Goal: Task Accomplishment & Management: Use online tool/utility

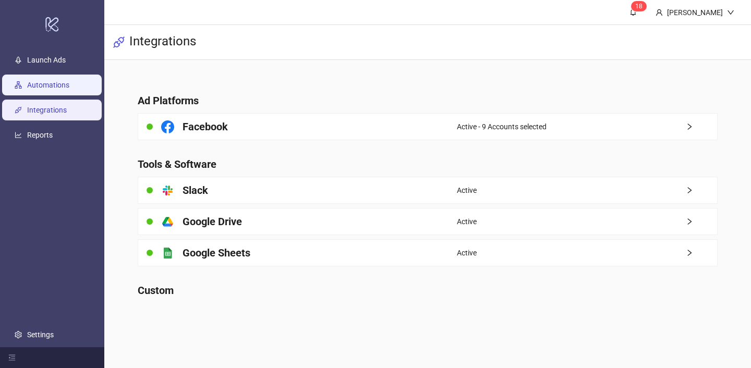
click at [63, 83] on link "Automations" at bounding box center [48, 85] width 42 height 8
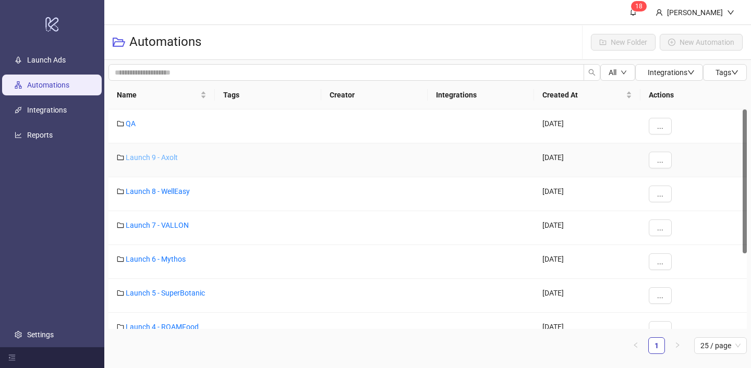
click at [153, 160] on link "Launch 9 - Axolt" at bounding box center [152, 157] width 52 height 8
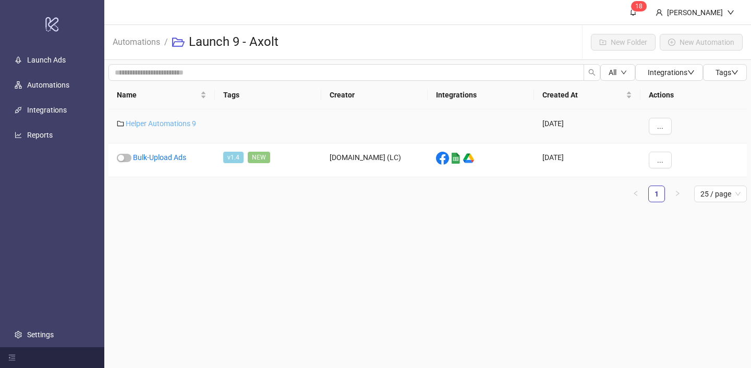
click at [168, 121] on link "Helper Automations 9" at bounding box center [161, 123] width 70 height 8
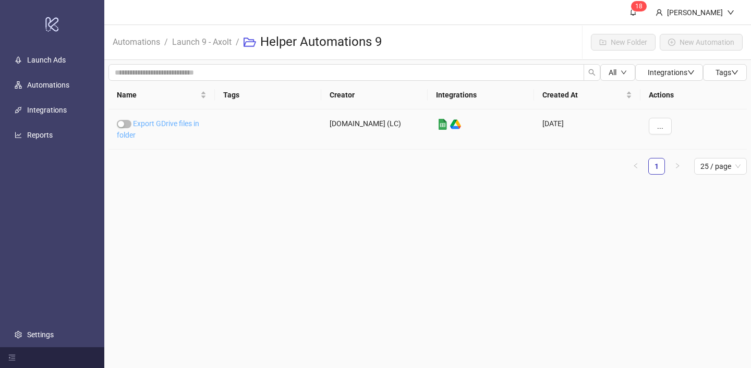
click at [167, 122] on link "Export GDrive files in folder" at bounding box center [158, 129] width 82 height 20
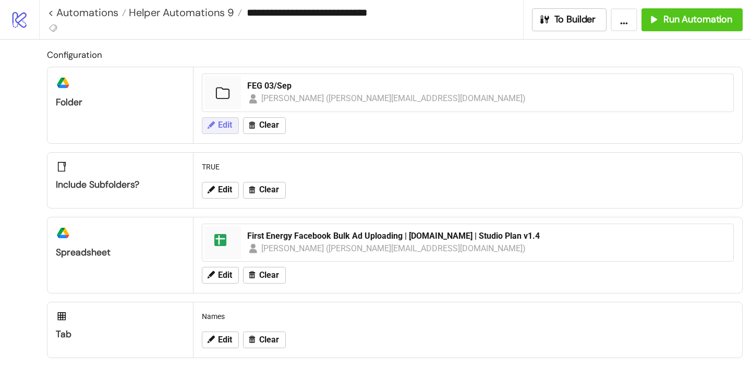
click at [214, 125] on icon at bounding box center [210, 125] width 9 height 9
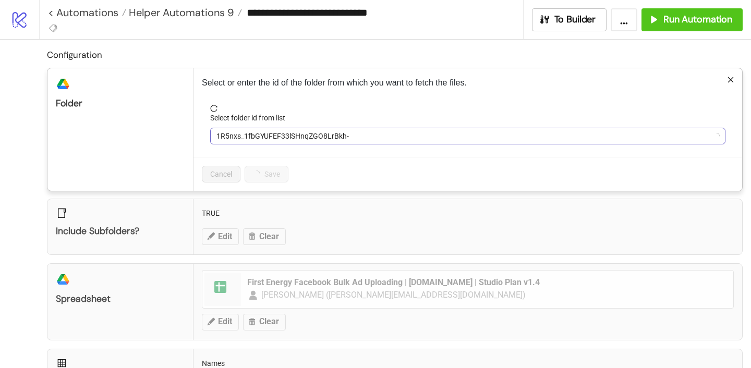
click at [243, 136] on span "1R5nxs_1fbGYUFEF33lSHnqZGO8LrBkh-" at bounding box center [468, 136] width 503 height 16
click at [244, 136] on span "FEG 03/Sep" at bounding box center [468, 136] width 503 height 16
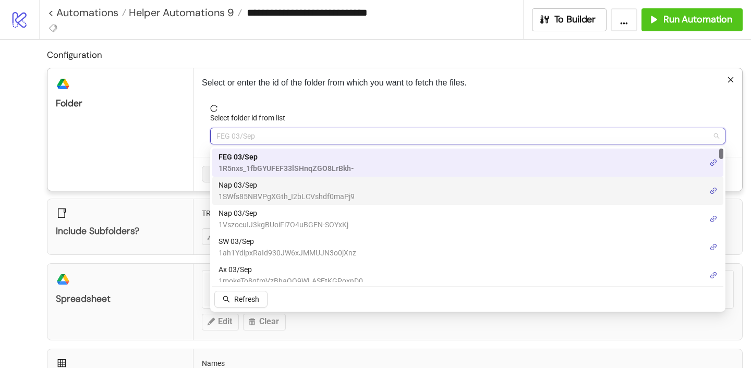
click at [242, 185] on span "Nap 03/Sep" at bounding box center [287, 184] width 136 height 11
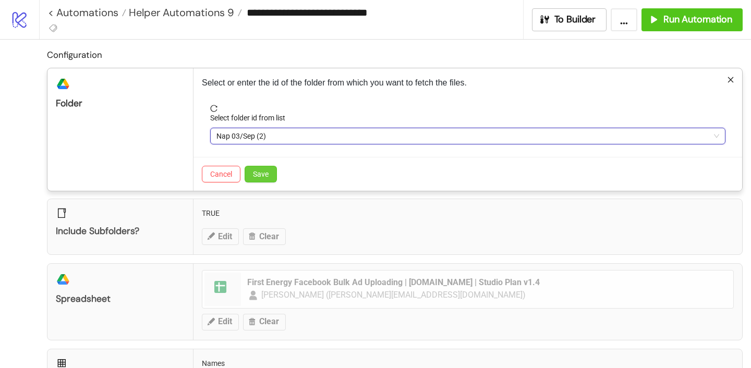
click at [267, 176] on span "Save" at bounding box center [261, 174] width 16 height 8
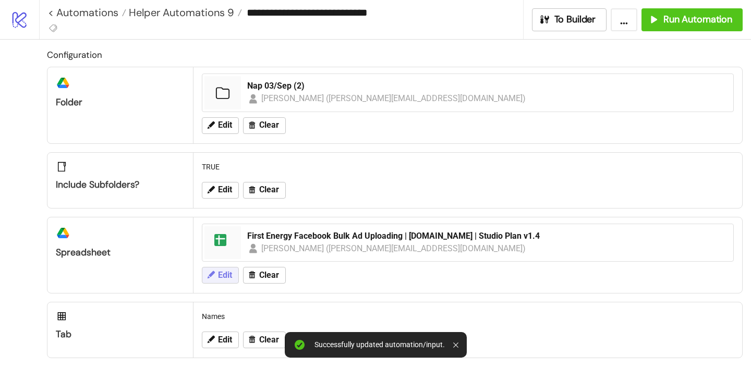
click at [225, 273] on span "Edit" at bounding box center [225, 275] width 14 height 9
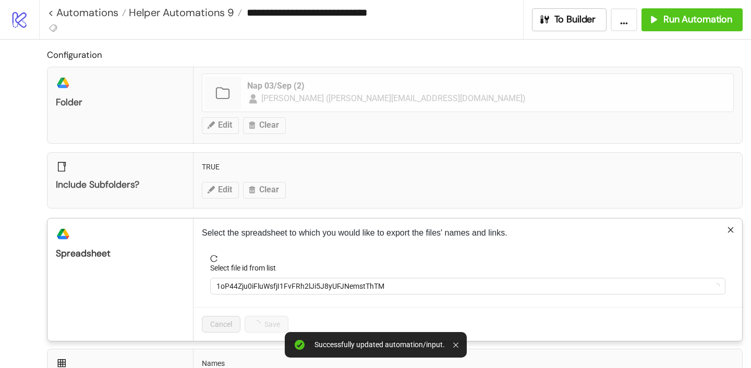
click at [259, 269] on label "Select file id from list" at bounding box center [246, 267] width 73 height 11
click at [259, 279] on input "Select file id from list" at bounding box center [464, 287] width 494 height 16
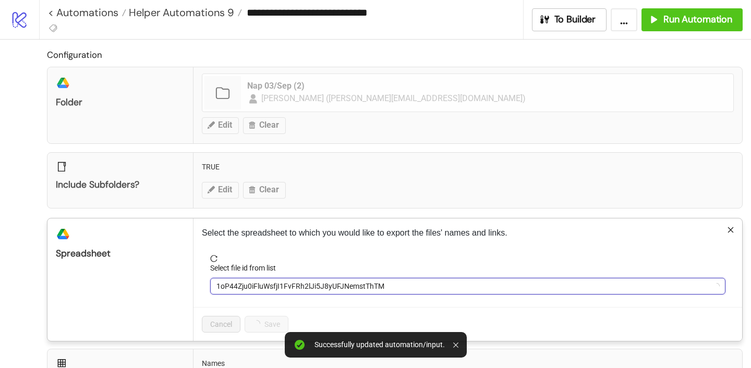
click at [258, 279] on span "1oP44Zju0iFluWsfjI1FvFRh2lJi5J8yUFJNemstThTM" at bounding box center [468, 287] width 503 height 16
click at [258, 279] on span "First Energy Facebook Bulk Ad Uploading | [DOMAIN_NAME] | Studio Plan v1.4" at bounding box center [468, 287] width 503 height 16
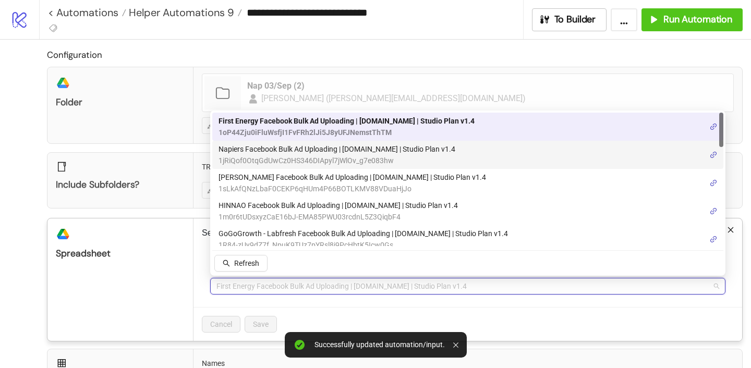
click at [260, 152] on span "Napiers Facebook Bulk Ad Uploading | [DOMAIN_NAME] | Studio Plan v1.4" at bounding box center [337, 148] width 237 height 11
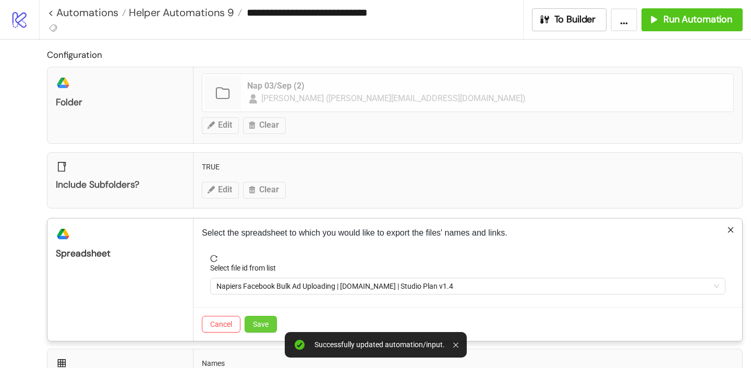
click at [257, 327] on span "Save" at bounding box center [261, 324] width 16 height 8
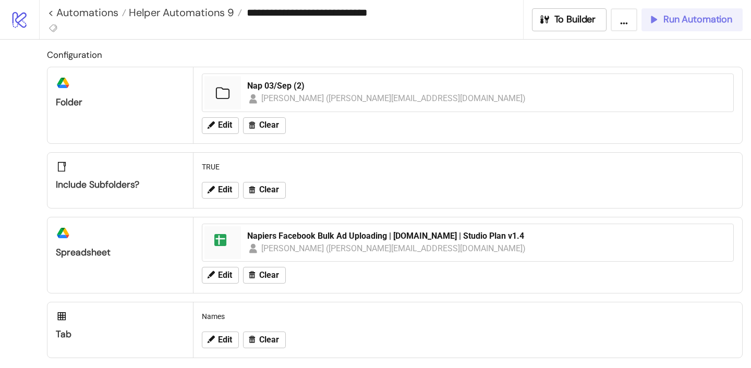
click at [702, 26] on button "Run Automation" at bounding box center [692, 19] width 101 height 23
click at [701, 23] on span "Run Automation" at bounding box center [698, 20] width 69 height 12
